Goal: Task Accomplishment & Management: Use online tool/utility

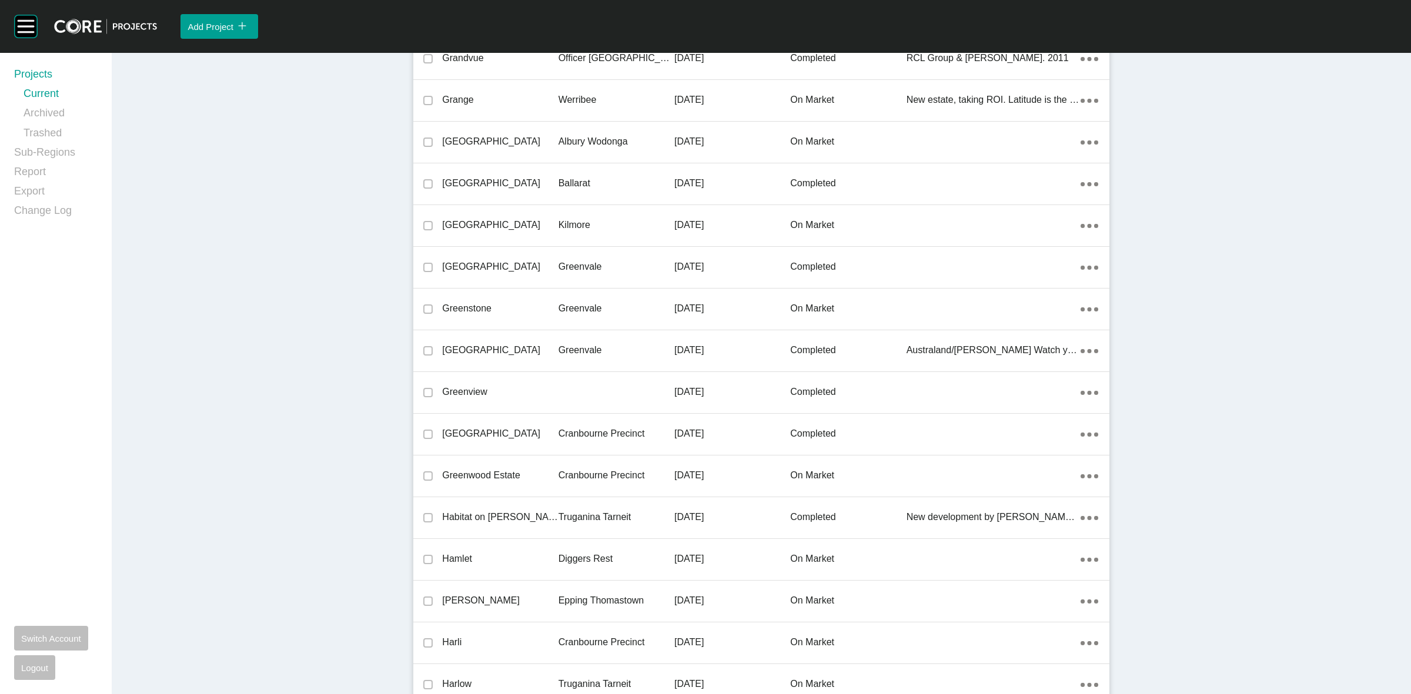
scroll to position [18414, 0]
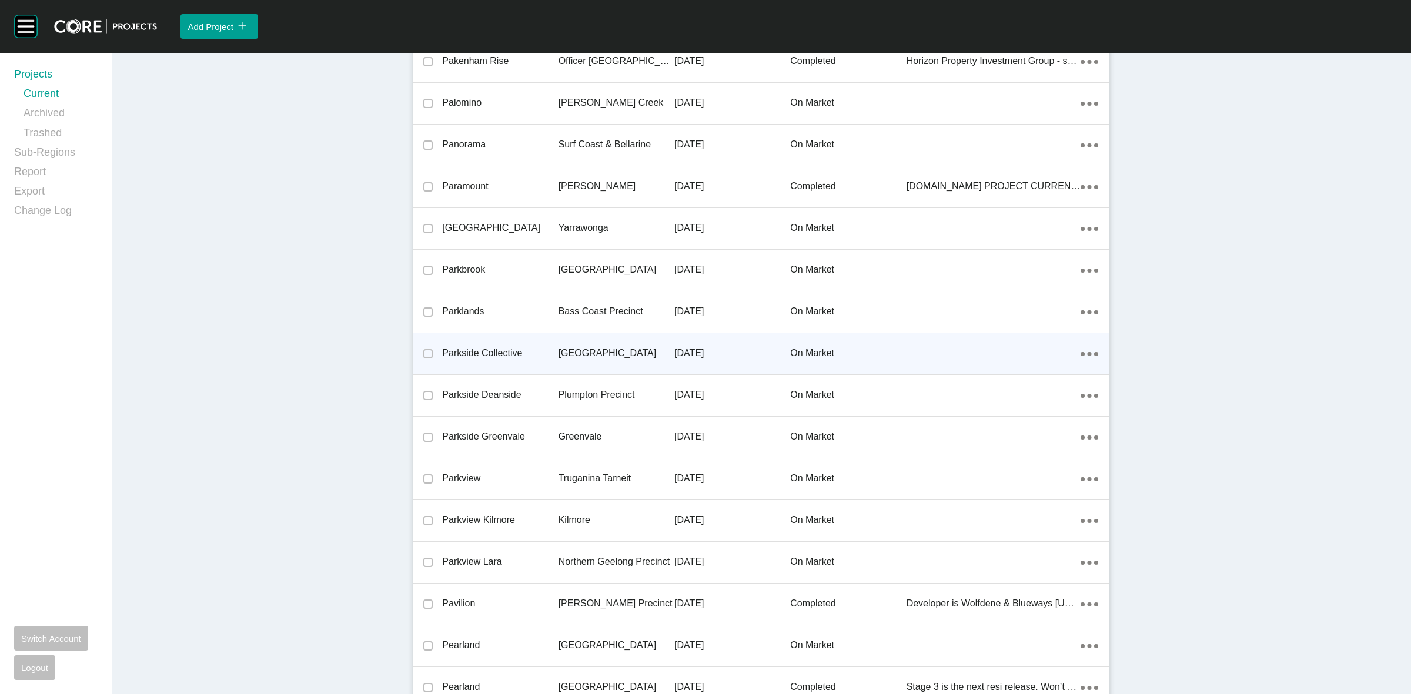
click at [589, 347] on p "[GEOGRAPHIC_DATA]" at bounding box center [616, 353] width 116 height 13
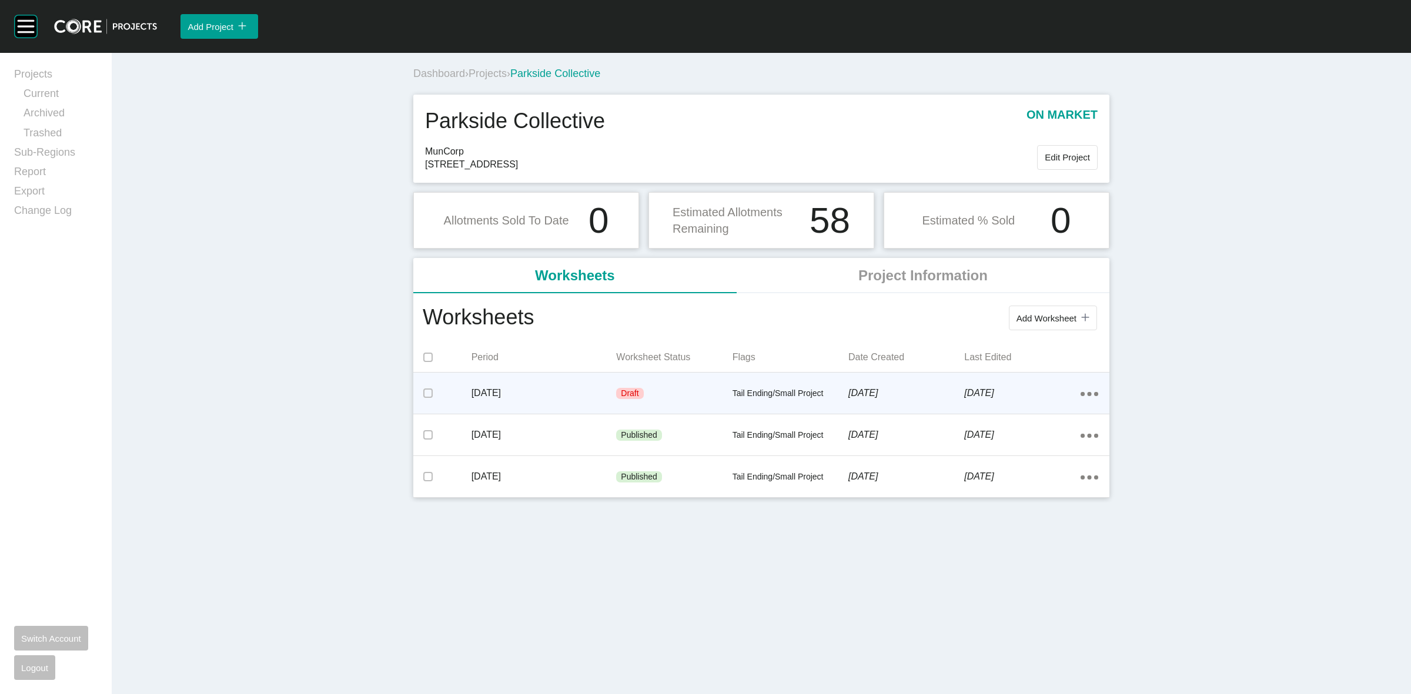
click at [804, 391] on p "Tail Ending/Small Project" at bounding box center [790, 394] width 116 height 12
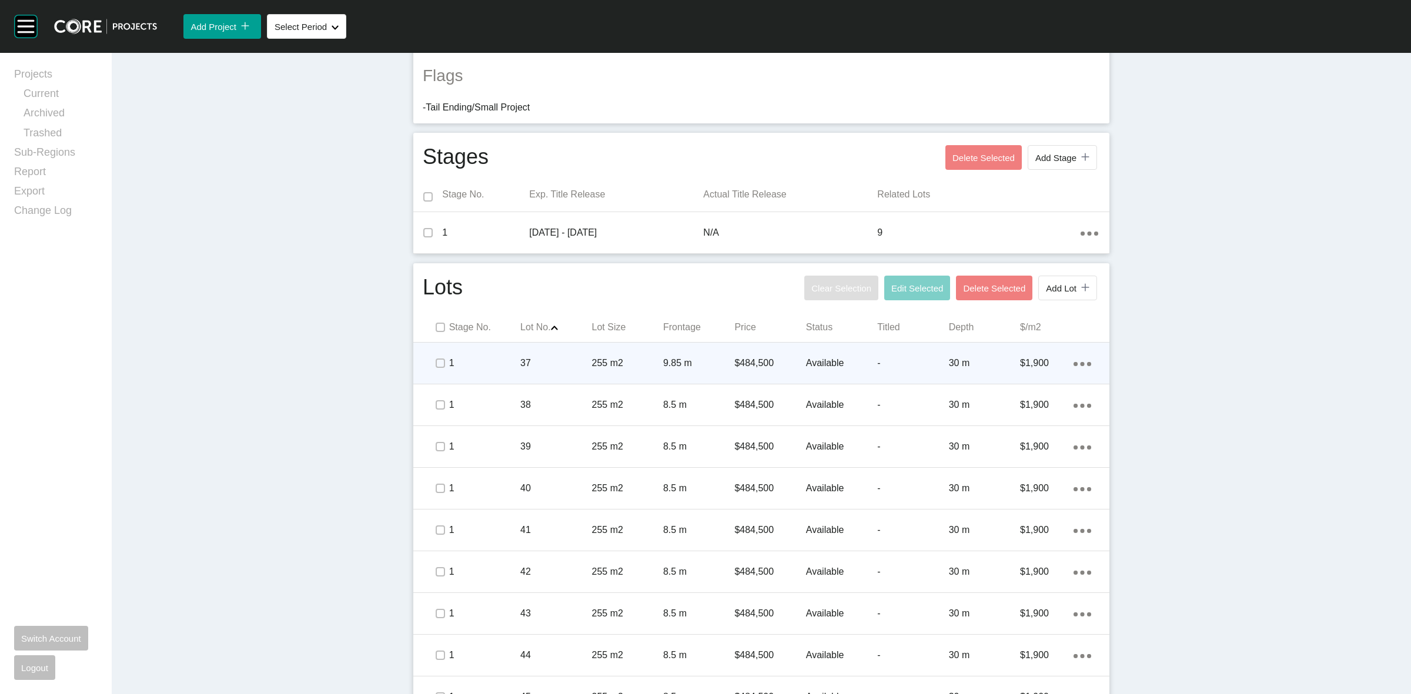
scroll to position [397, 0]
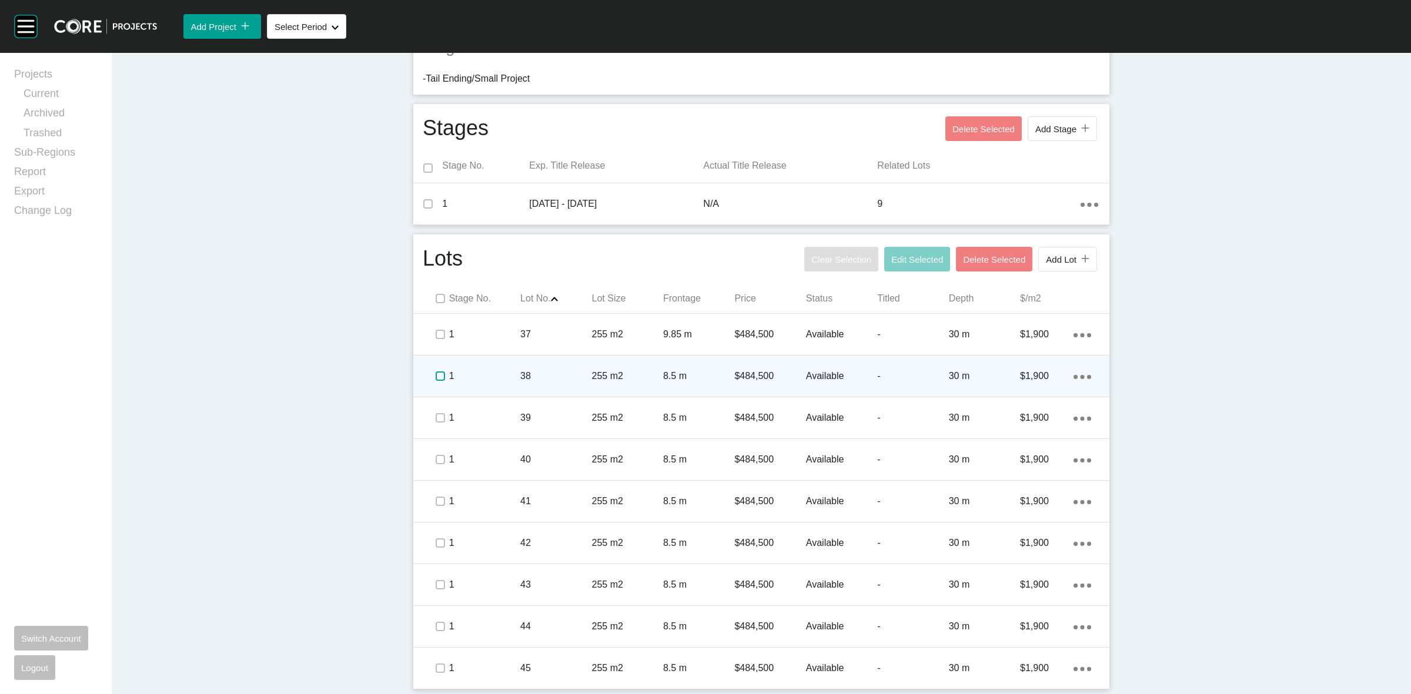
drag, startPoint x: 434, startPoint y: 377, endPoint x: 442, endPoint y: 374, distance: 8.7
click at [437, 376] on label at bounding box center [440, 375] width 9 height 9
click at [480, 374] on p "1" at bounding box center [484, 376] width 71 height 13
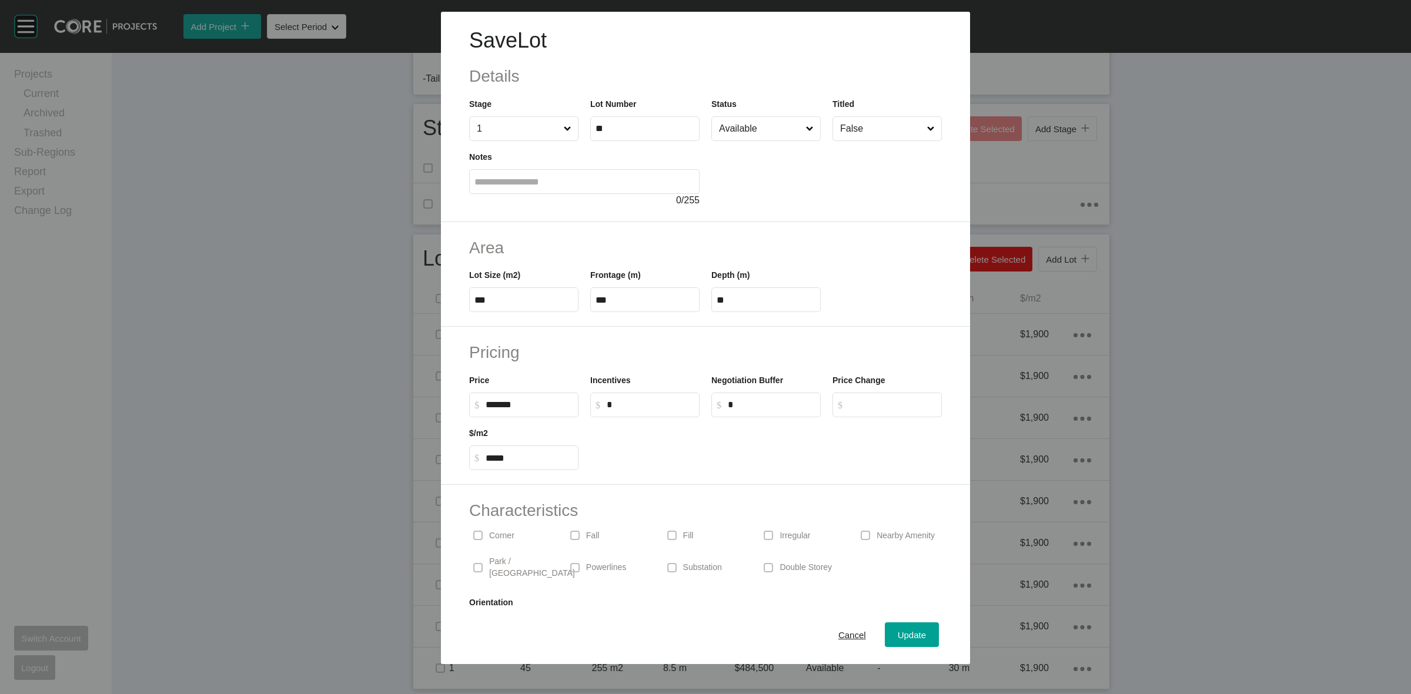
click at [748, 119] on input "Available" at bounding box center [759, 129] width 87 height 24
click at [897, 635] on span "Update" at bounding box center [911, 635] width 28 height 10
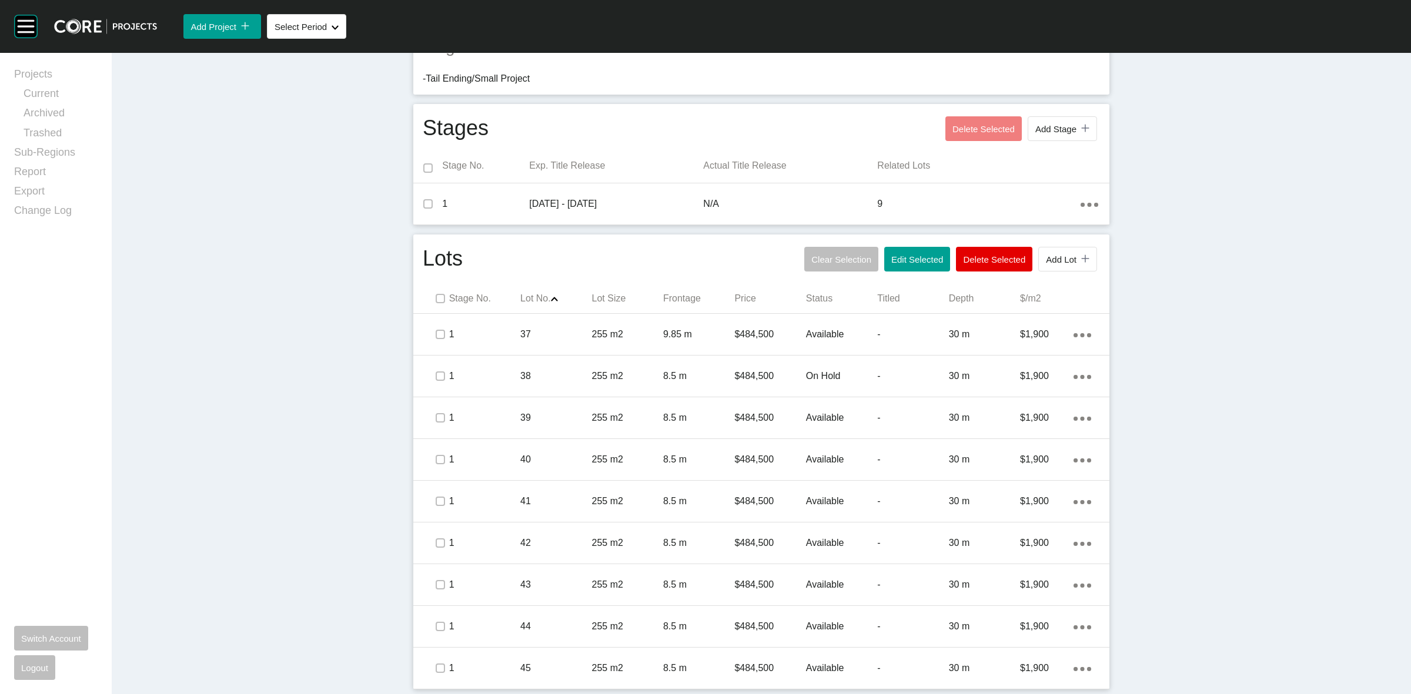
click at [1309, 198] on div "Dashboard › Projects › Parkside Collective › Worksheet Parkside Collective Work…" at bounding box center [761, 175] width 1299 height 1037
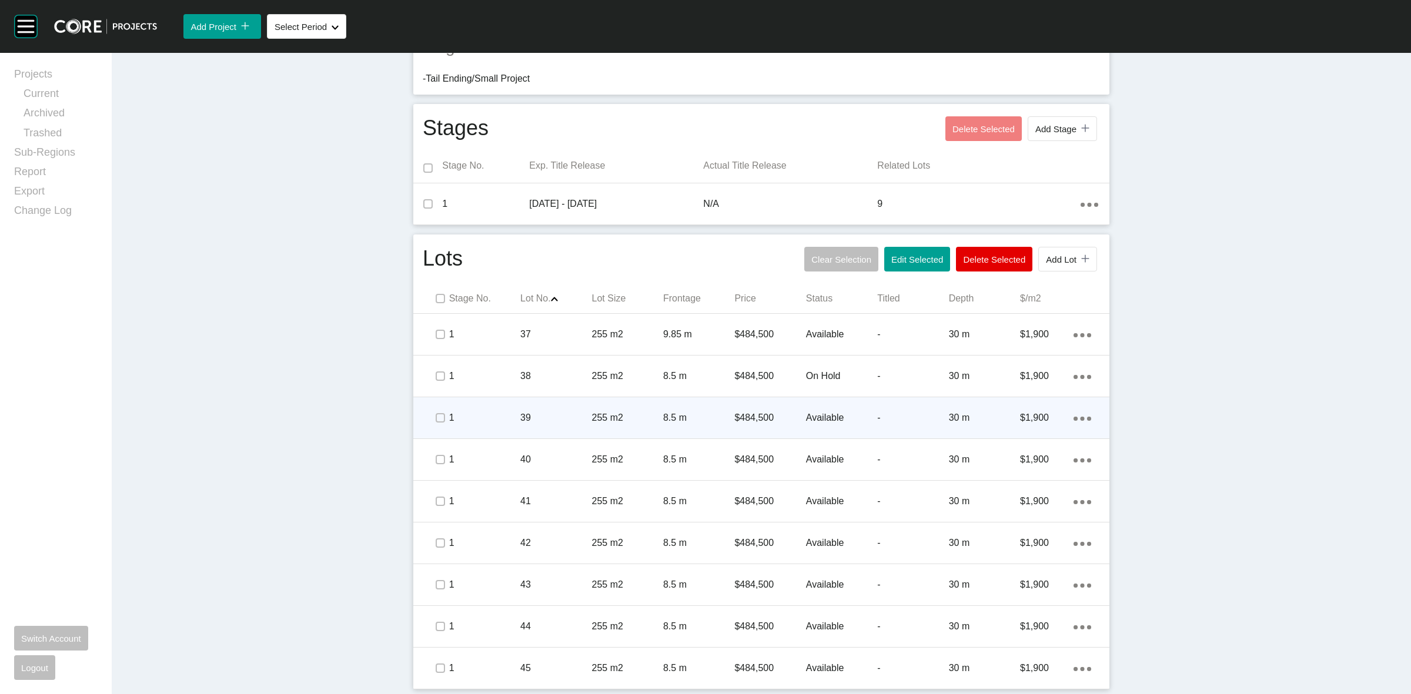
drag, startPoint x: 439, startPoint y: 424, endPoint x: 490, endPoint y: 419, distance: 50.8
click at [439, 424] on span at bounding box center [440, 418] width 18 height 18
drag, startPoint x: 491, startPoint y: 419, endPoint x: 504, endPoint y: 411, distance: 15.5
click at [504, 411] on p "1" at bounding box center [484, 417] width 71 height 13
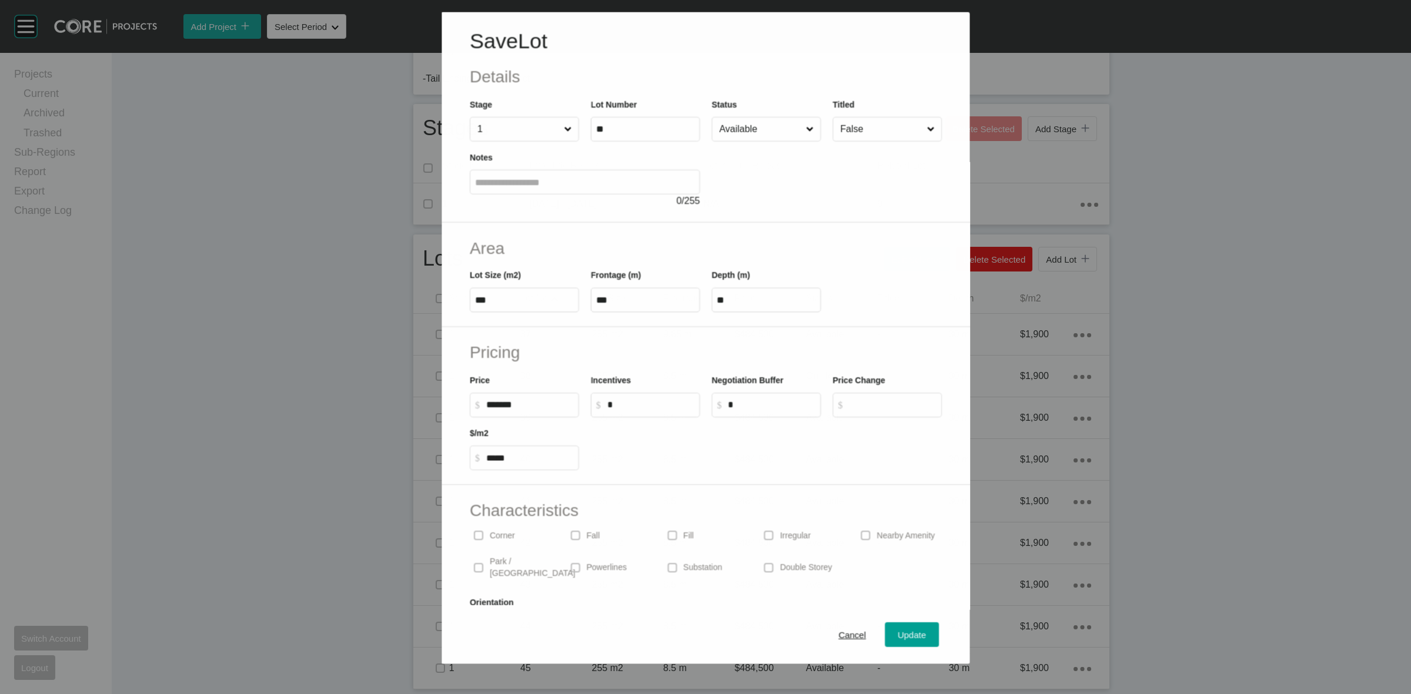
click at [766, 129] on input "Available" at bounding box center [759, 129] width 86 height 24
click at [885, 630] on button "Update" at bounding box center [912, 634] width 54 height 25
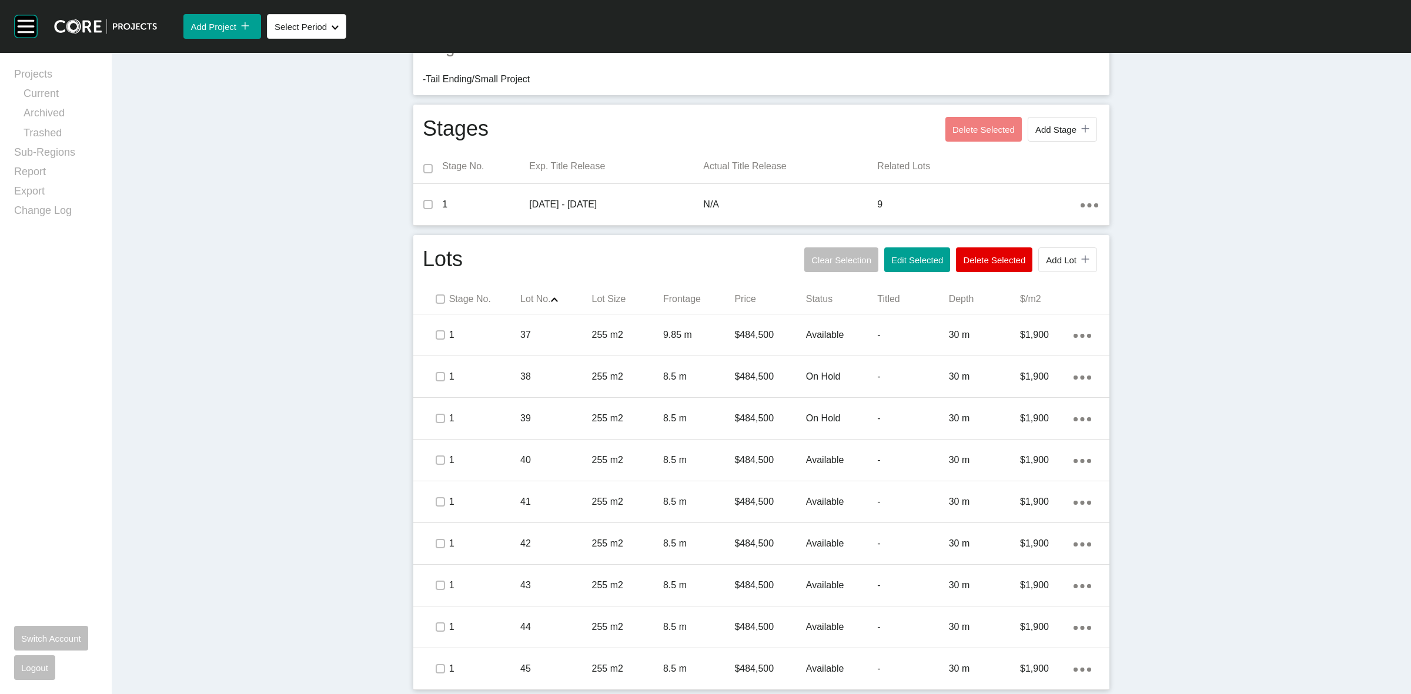
click at [1256, 371] on div "Dashboard › Projects › Parkside Collective › Worksheet Parkside Collective Work…" at bounding box center [761, 175] width 1299 height 1037
click at [1283, 455] on div "Dashboard › Projects › Parkside Collective › Worksheet Parkside Collective Work…" at bounding box center [761, 175] width 1299 height 1037
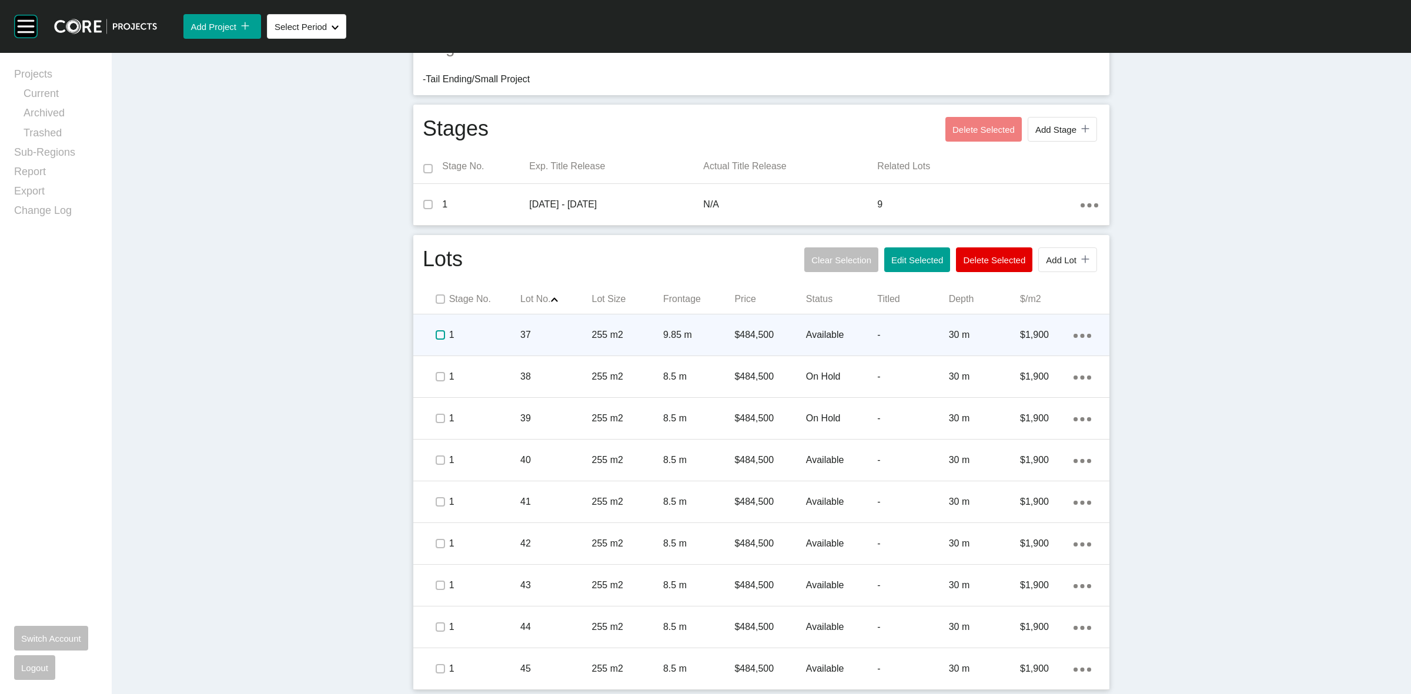
click at [436, 331] on label at bounding box center [440, 334] width 9 height 9
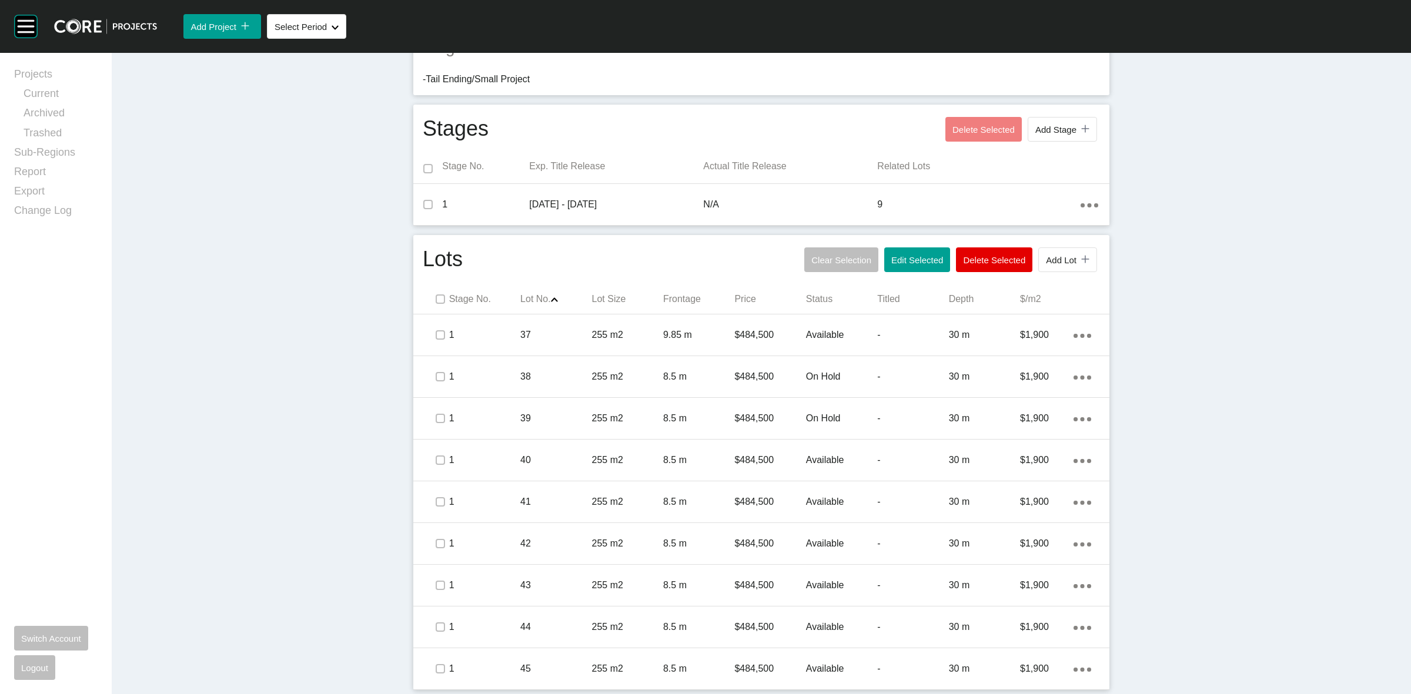
click at [1304, 521] on div "Dashboard › Projects › Parkside Collective › Worksheet Parkside Collective Work…" at bounding box center [761, 175] width 1299 height 1037
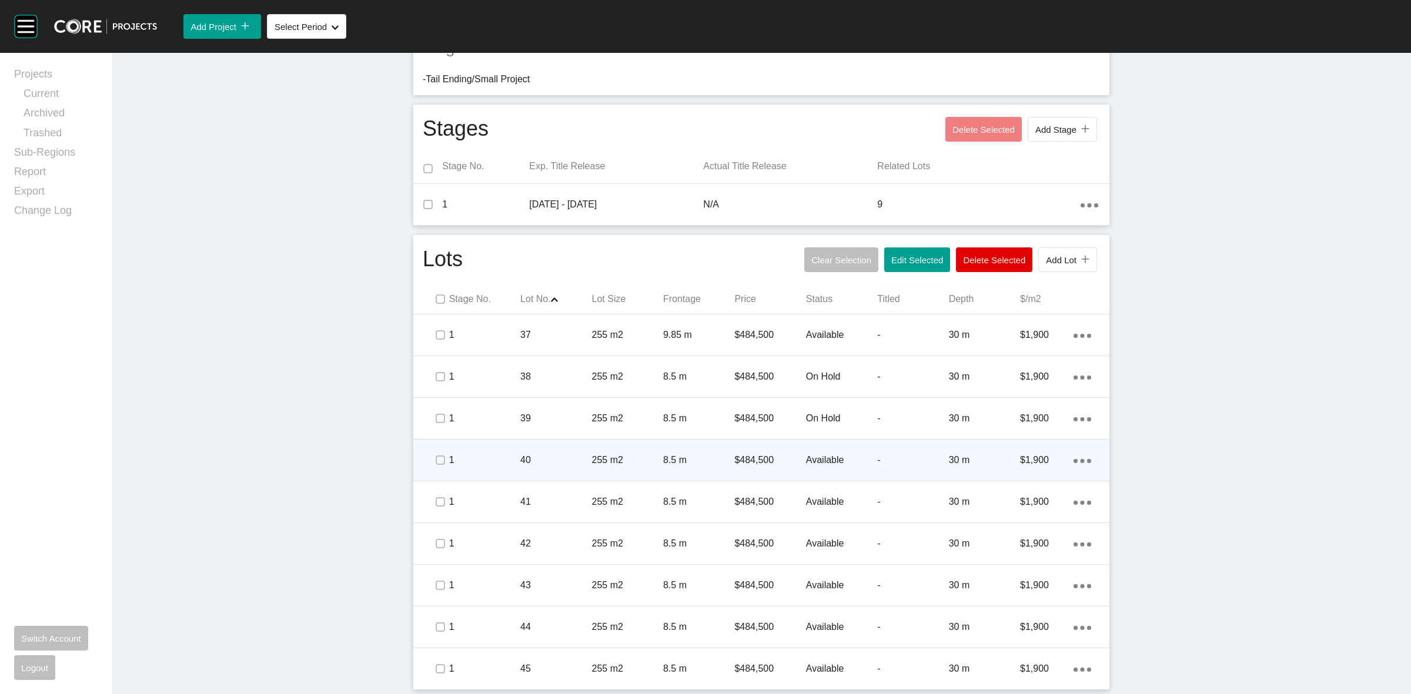
click at [592, 465] on p "255 m2" at bounding box center [627, 460] width 71 height 13
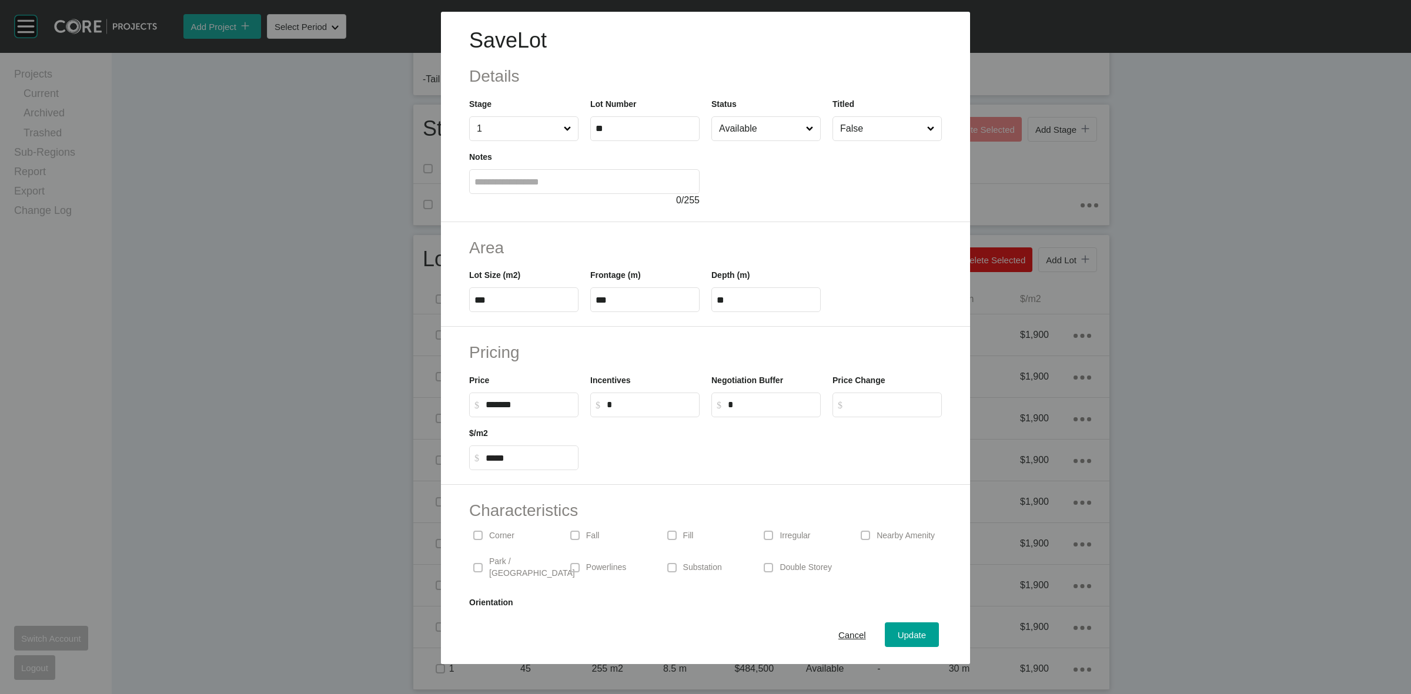
click at [753, 133] on input "Available" at bounding box center [759, 129] width 87 height 24
click at [897, 635] on span "Update" at bounding box center [911, 635] width 28 height 10
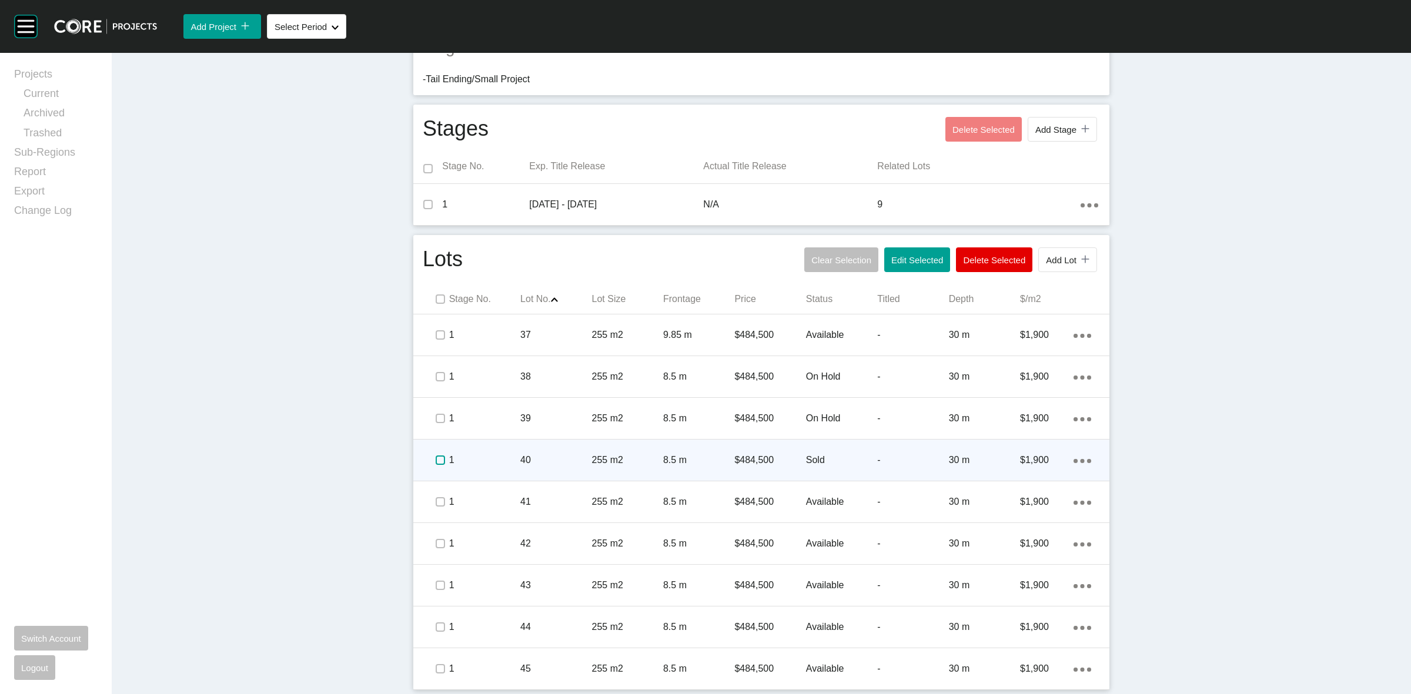
click at [436, 462] on label at bounding box center [440, 459] width 9 height 9
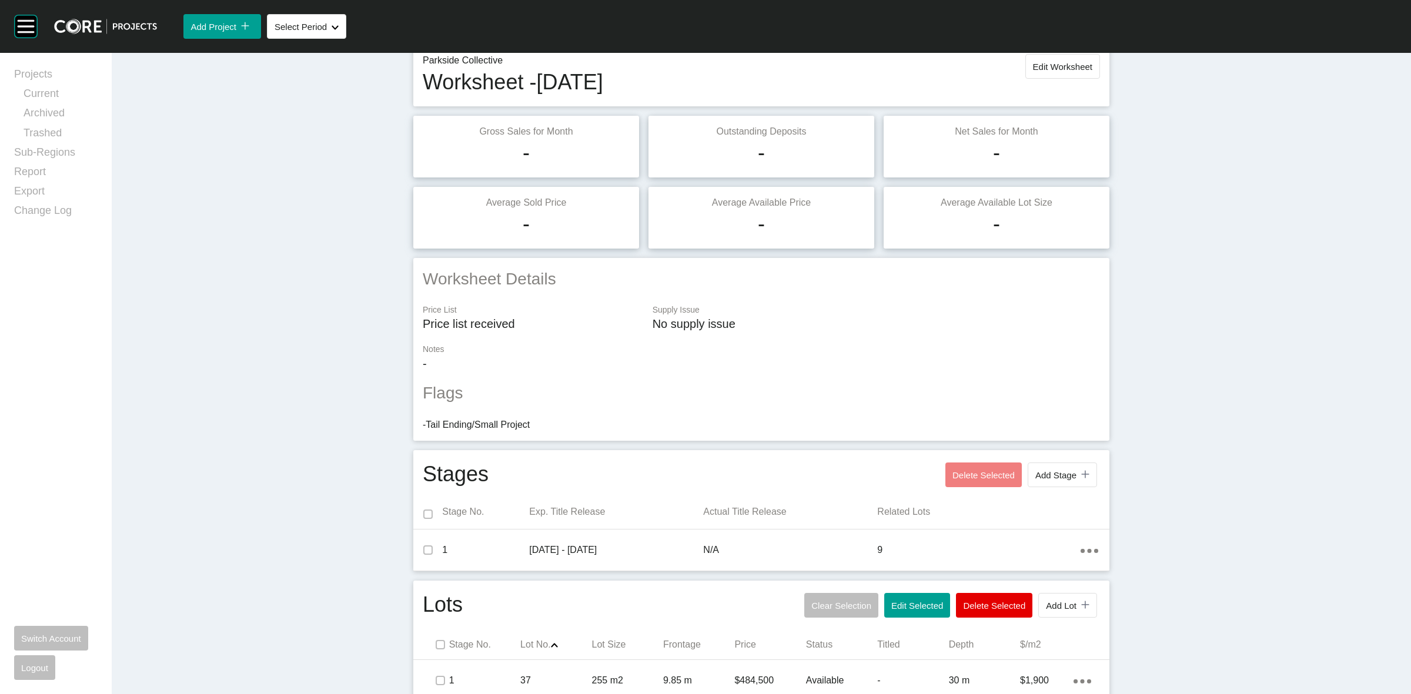
scroll to position [0, 0]
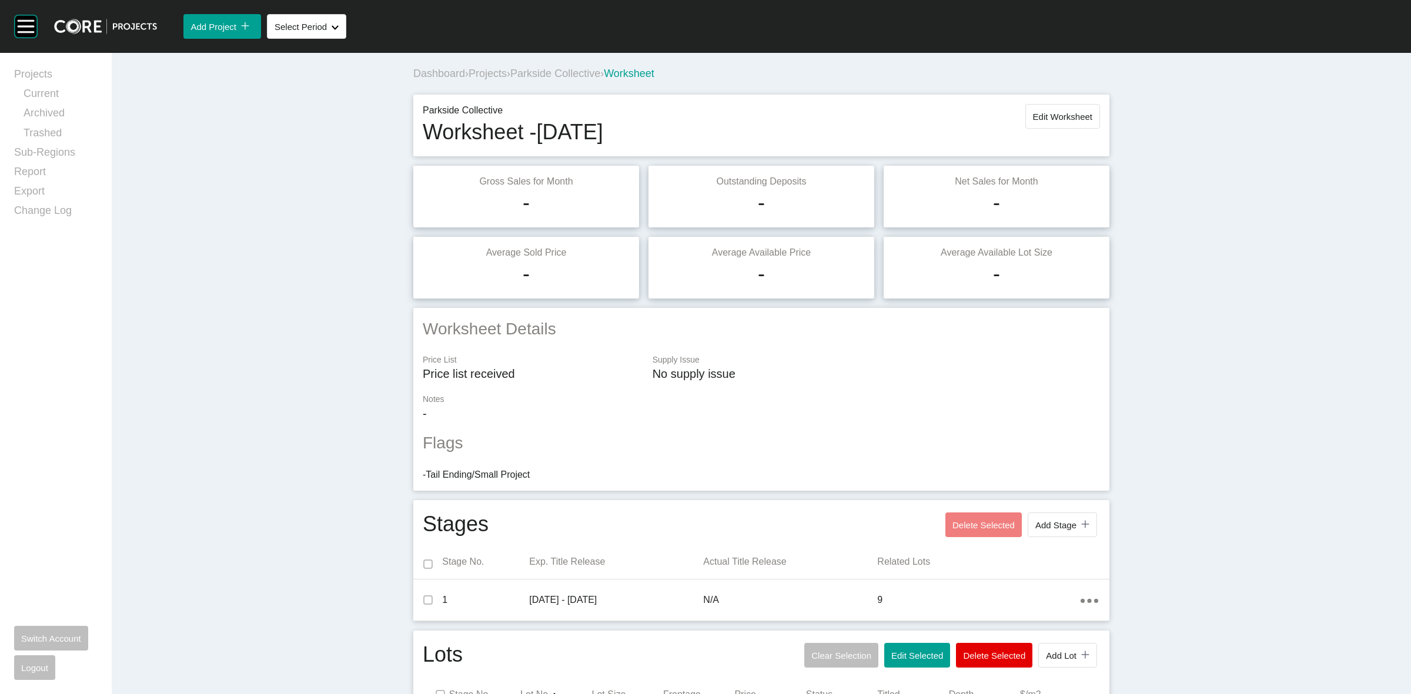
click at [472, 77] on span "Projects" at bounding box center [487, 74] width 38 height 12
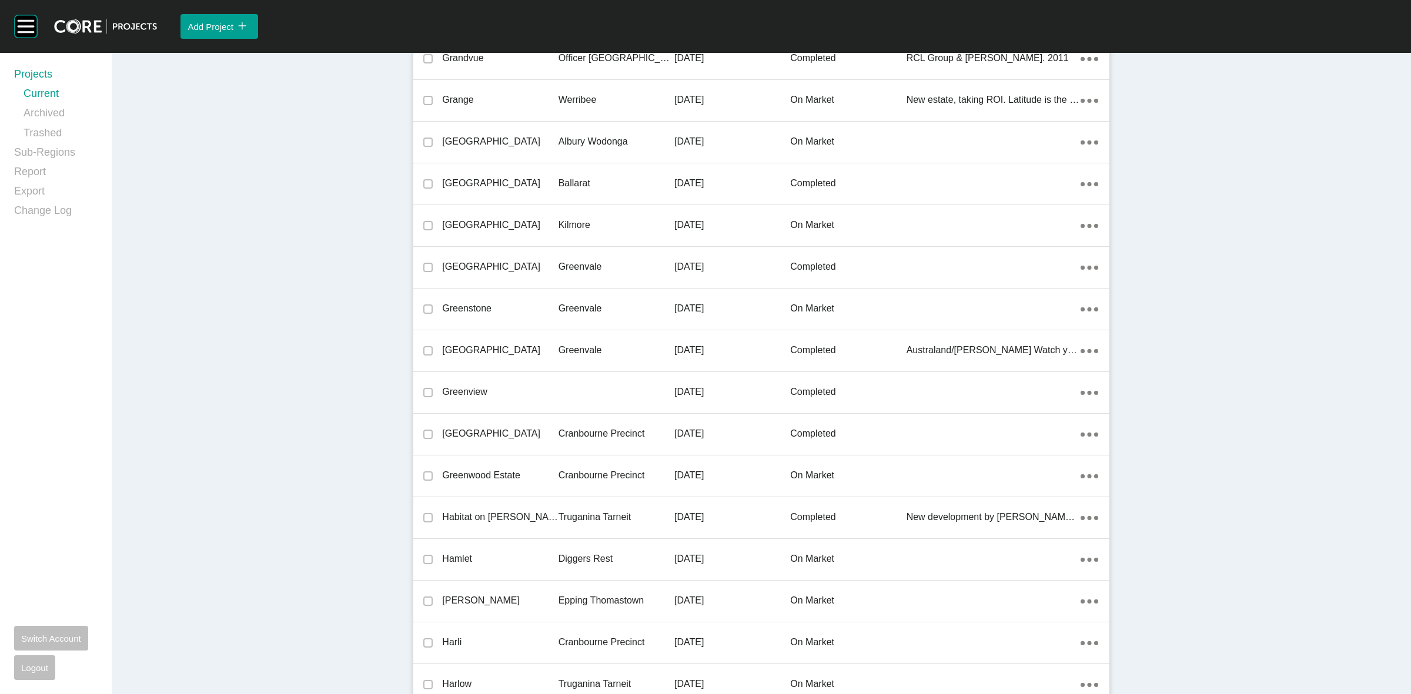
scroll to position [18414, 0]
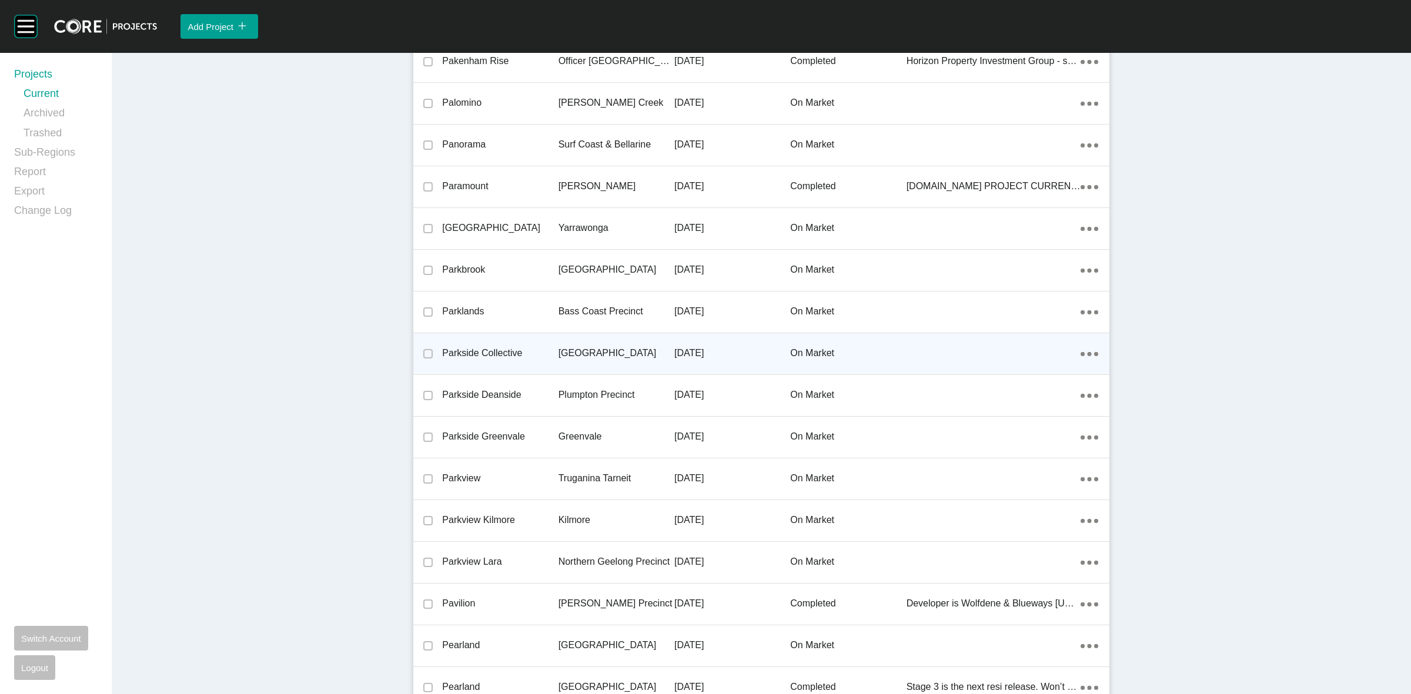
click at [565, 347] on p "[GEOGRAPHIC_DATA]" at bounding box center [616, 353] width 116 height 13
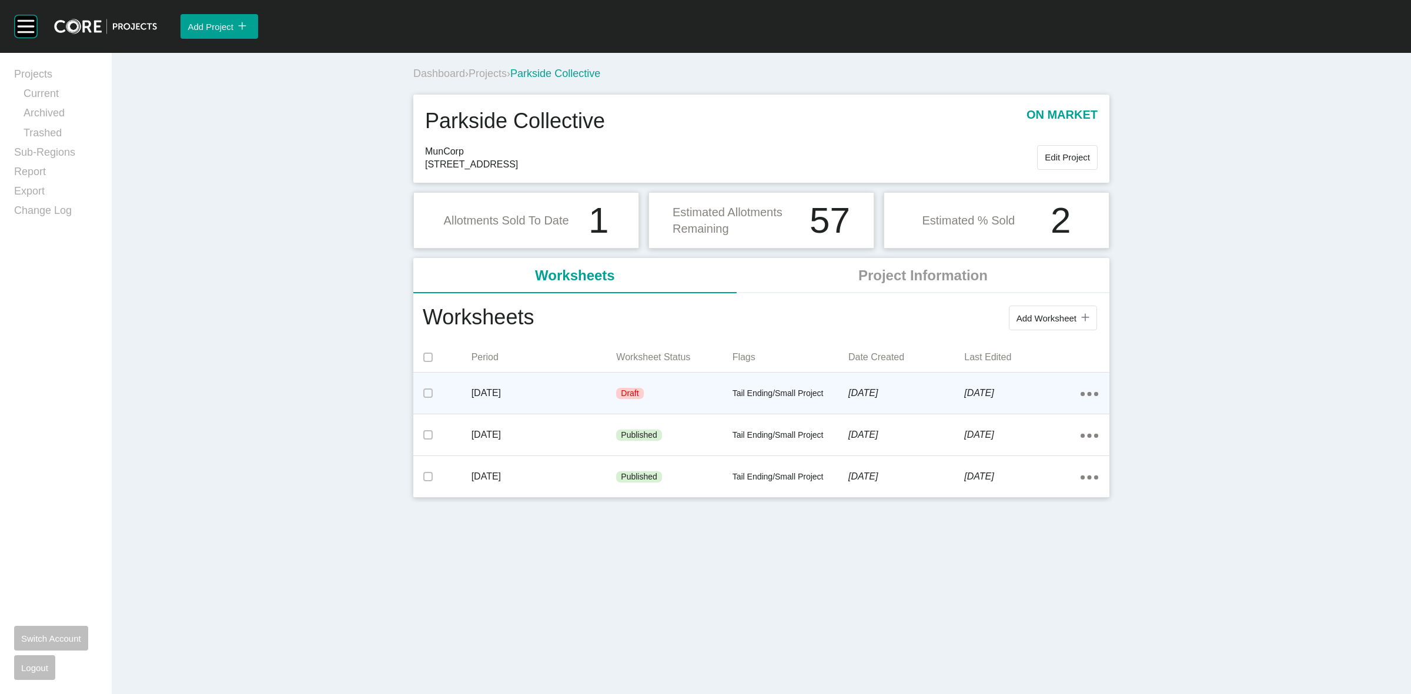
click at [665, 391] on div "Draft" at bounding box center [674, 393] width 116 height 35
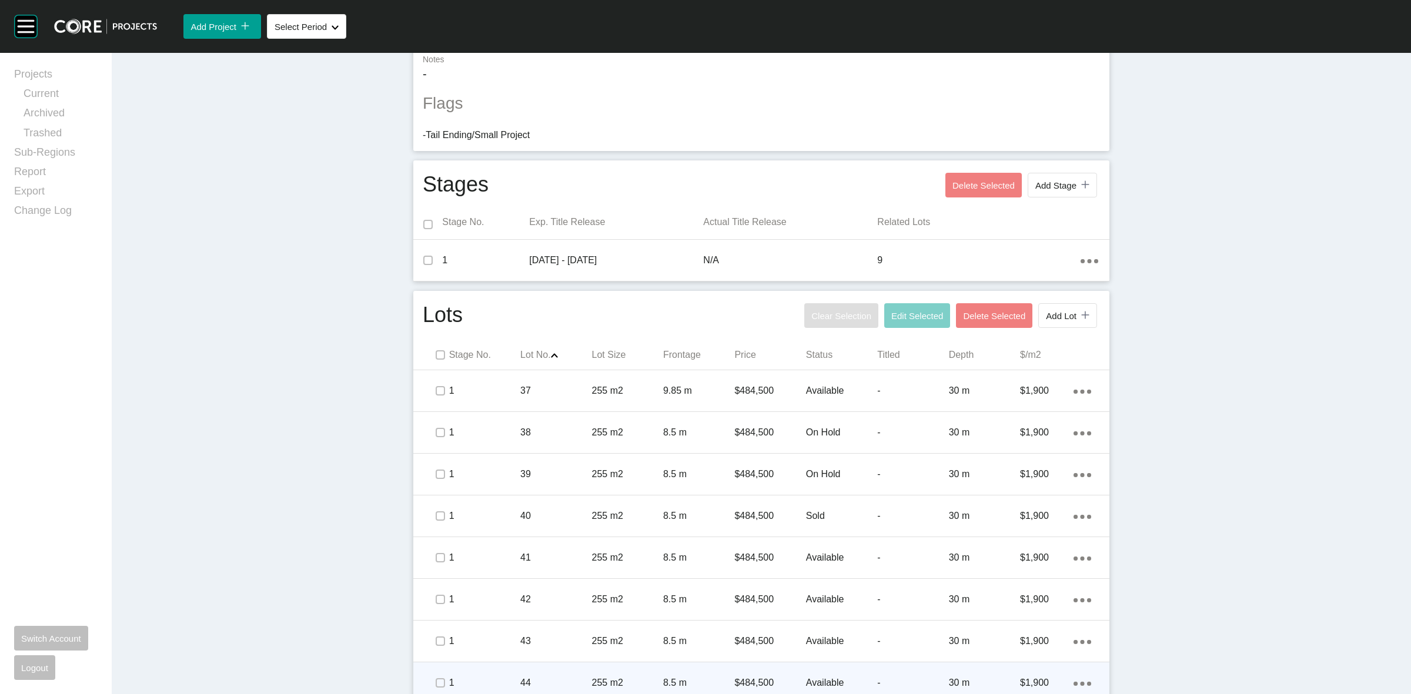
scroll to position [397, 0]
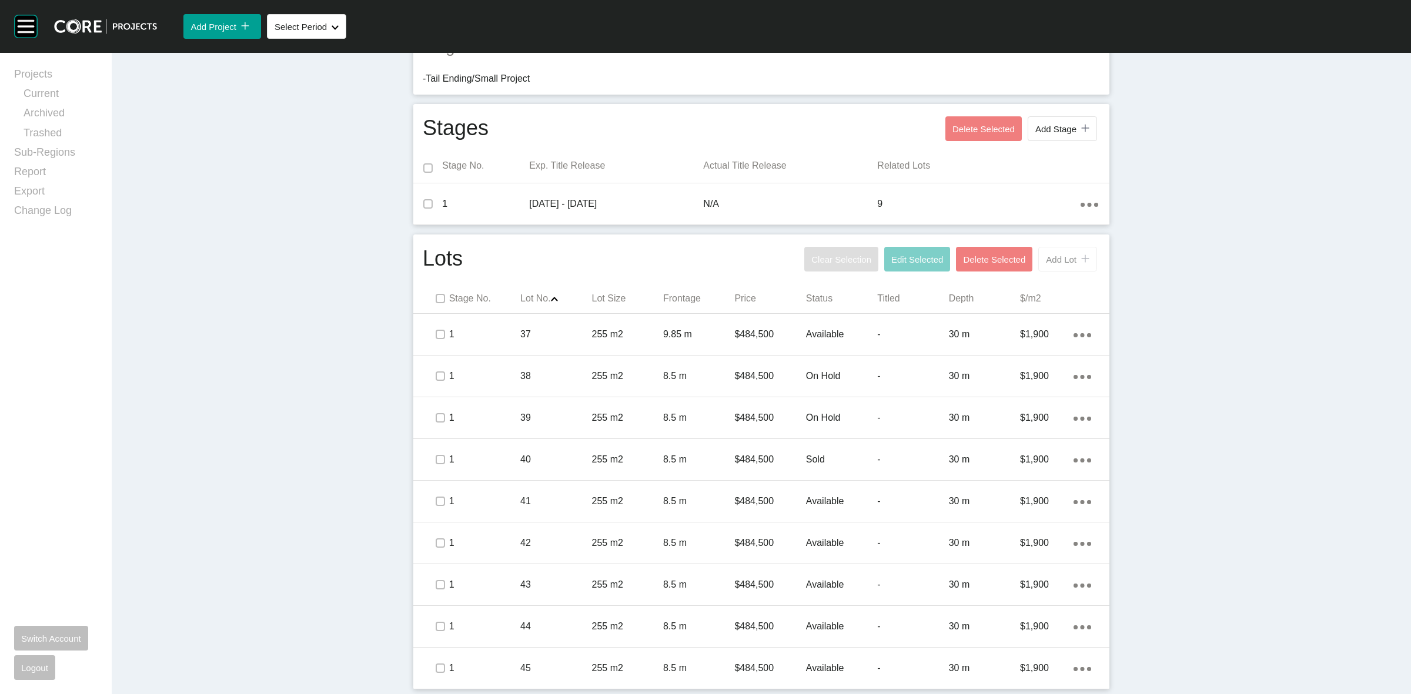
click at [1050, 263] on span "Add Lot" at bounding box center [1061, 259] width 31 height 10
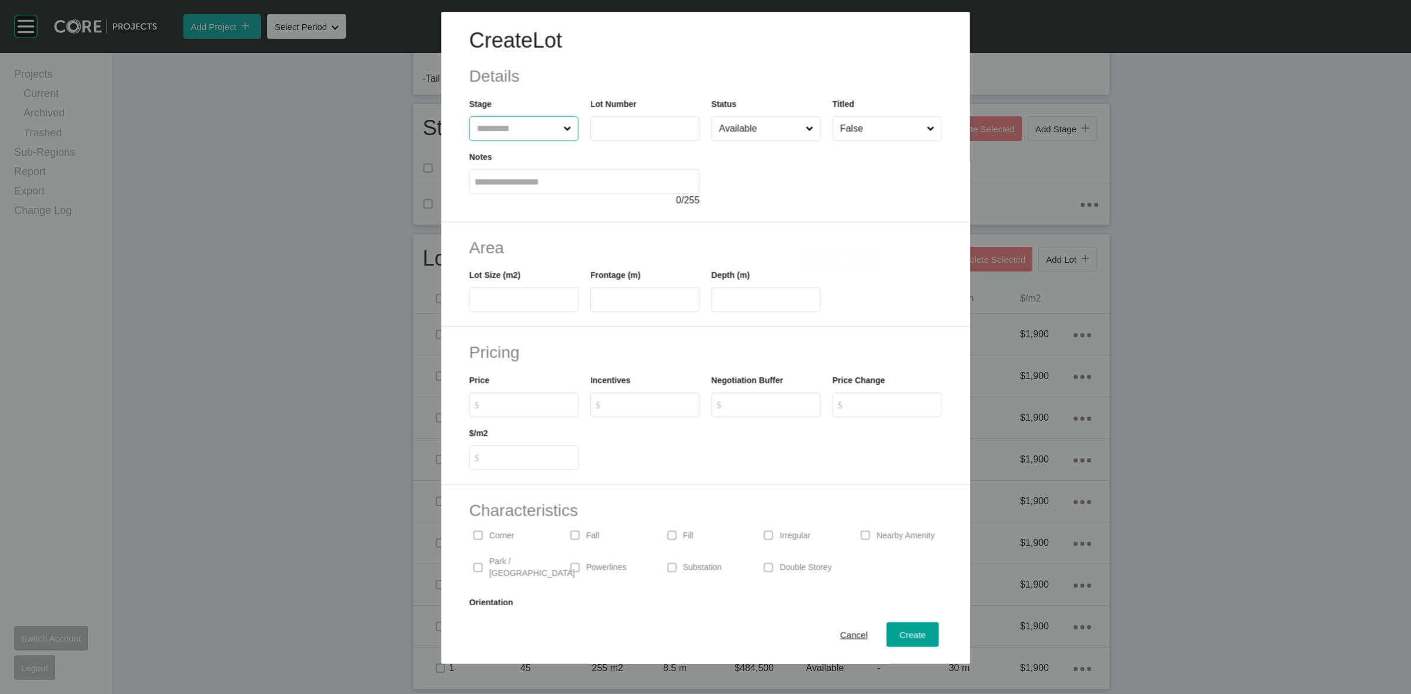
click at [506, 132] on input "text" at bounding box center [517, 129] width 86 height 24
type input "**"
click at [840, 630] on span "Cancel" at bounding box center [854, 635] width 28 height 10
